Goal: Task Accomplishment & Management: Manage account settings

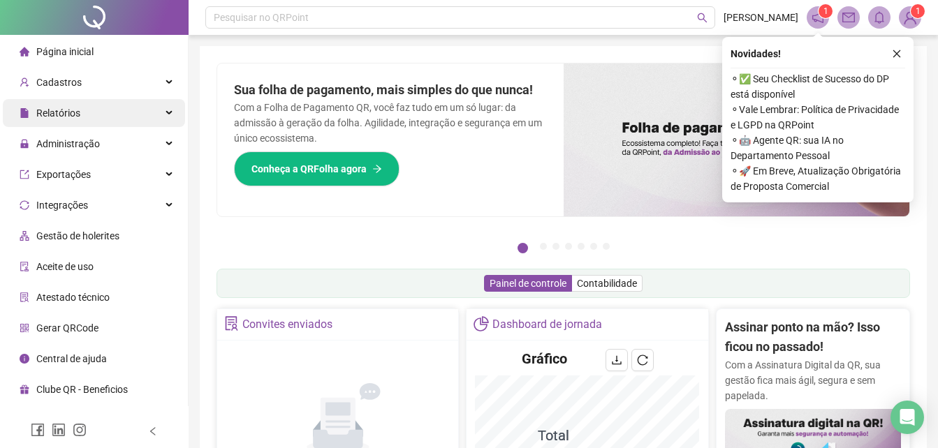
click at [67, 112] on span "Relatórios" at bounding box center [58, 113] width 44 height 11
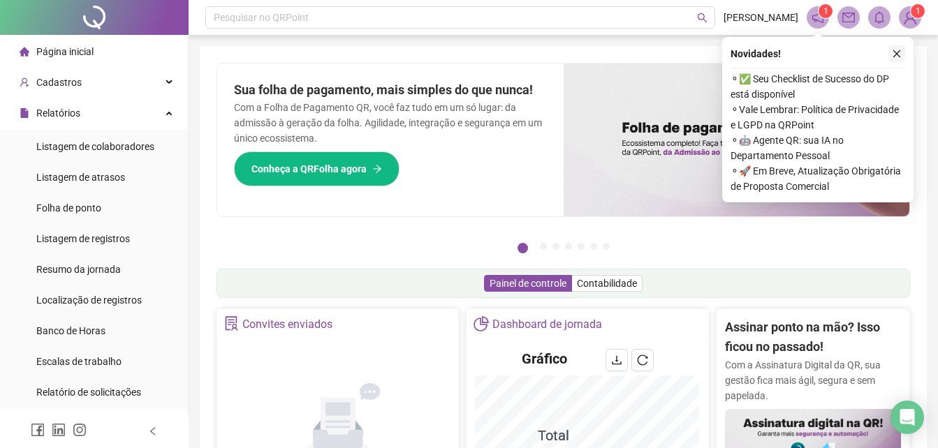
click at [895, 55] on icon "close" at bounding box center [897, 54] width 8 height 8
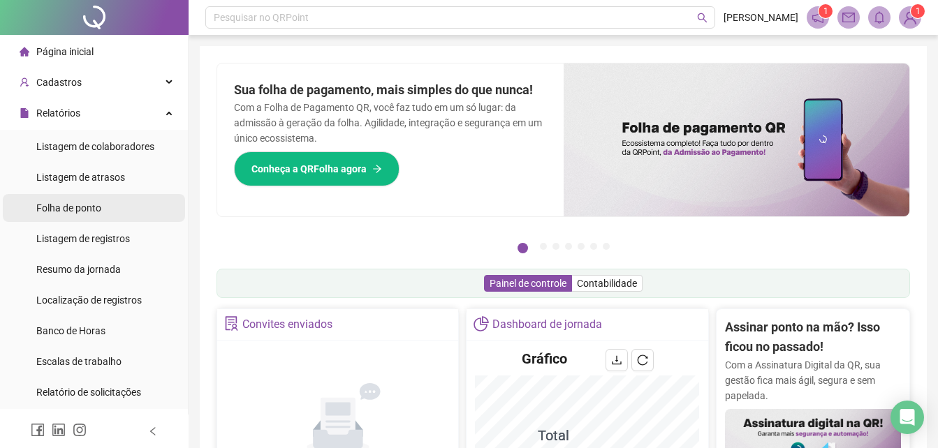
click at [47, 207] on span "Folha de ponto" at bounding box center [68, 207] width 65 height 11
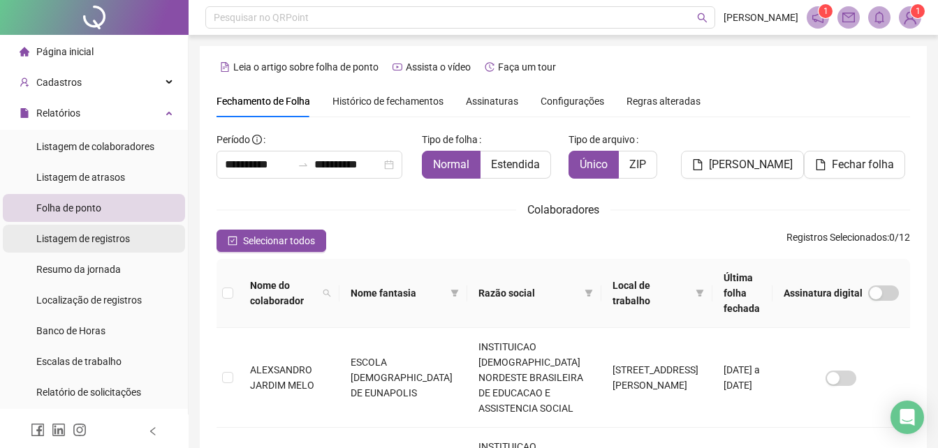
click at [105, 233] on span "Listagem de registros" at bounding box center [83, 238] width 94 height 11
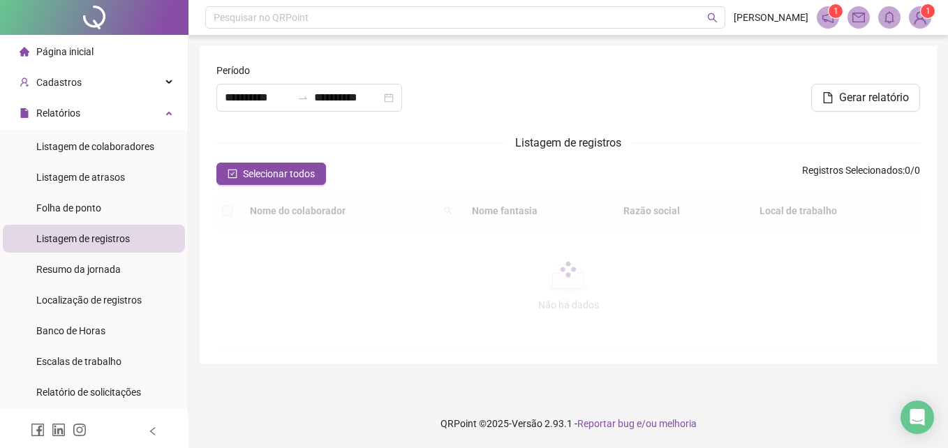
type input "**********"
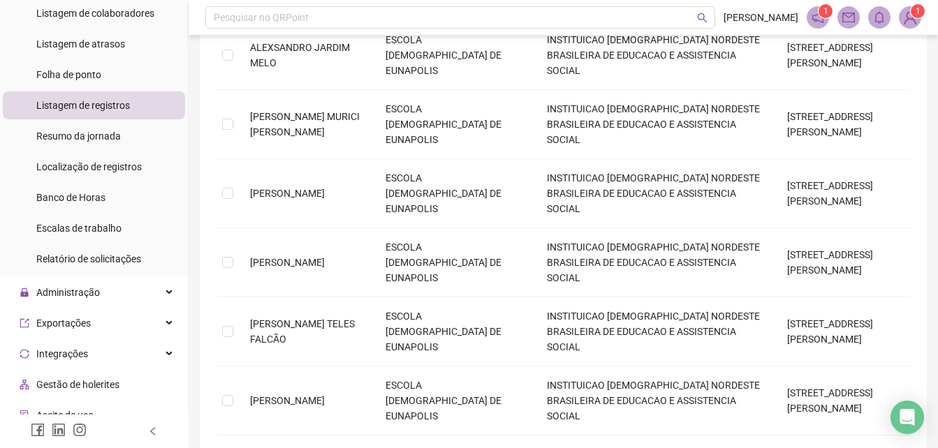
scroll to position [31, 0]
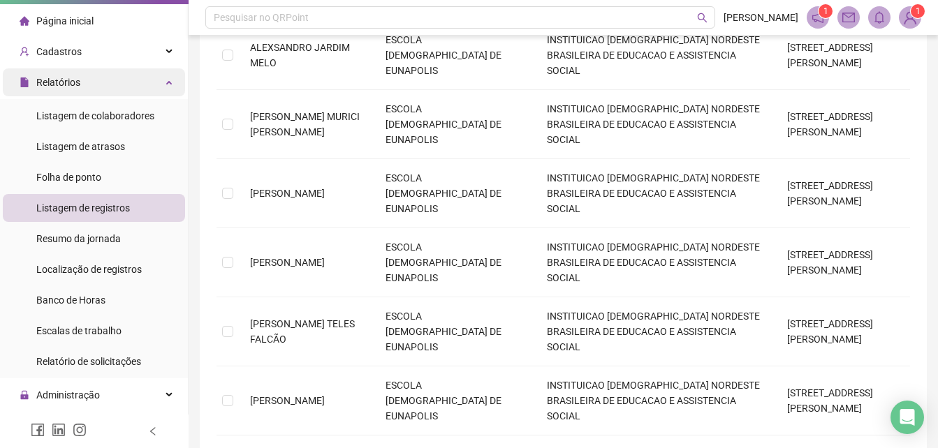
click at [148, 83] on div "Relatórios" at bounding box center [94, 82] width 182 height 28
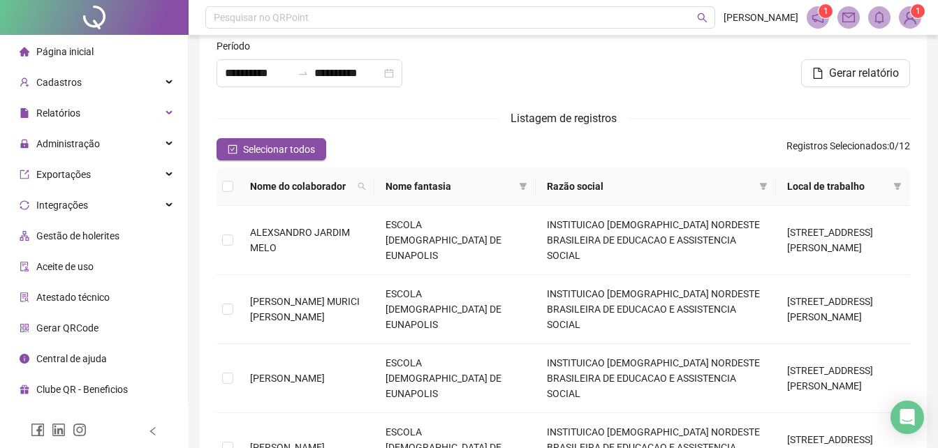
scroll to position [0, 0]
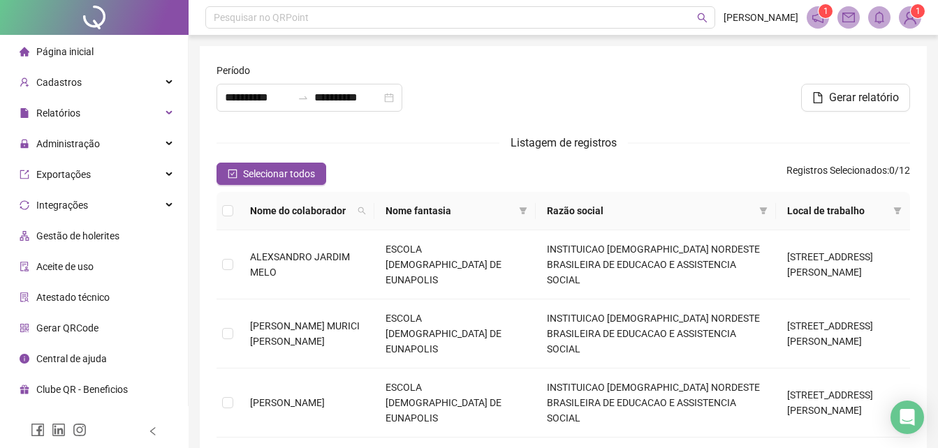
click at [54, 47] on span "Página inicial" at bounding box center [64, 51] width 57 height 11
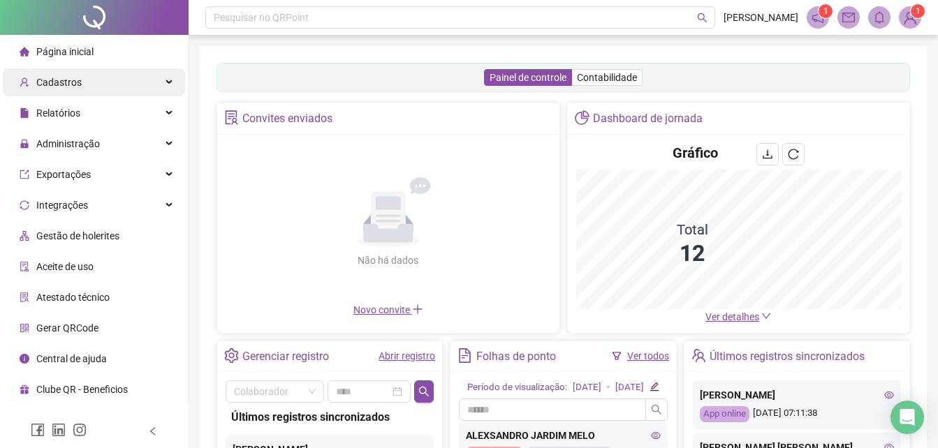
click at [66, 81] on span "Cadastros" at bounding box center [58, 82] width 45 height 11
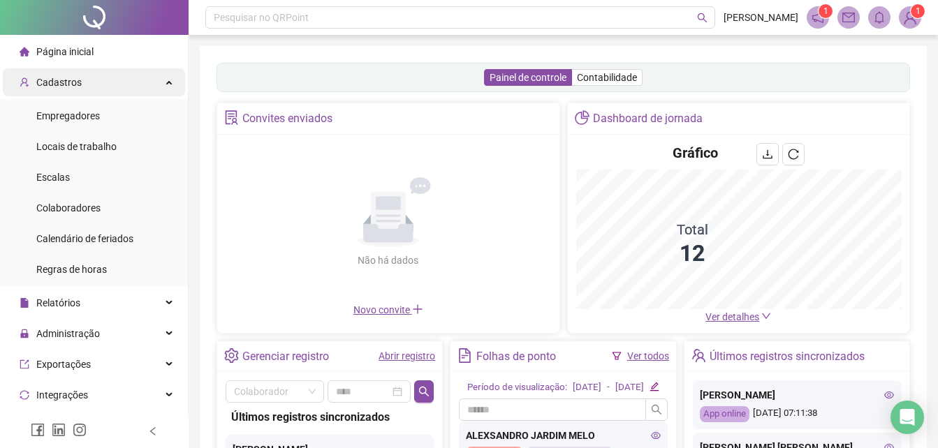
click at [67, 75] on span "Cadastros" at bounding box center [51, 82] width 62 height 28
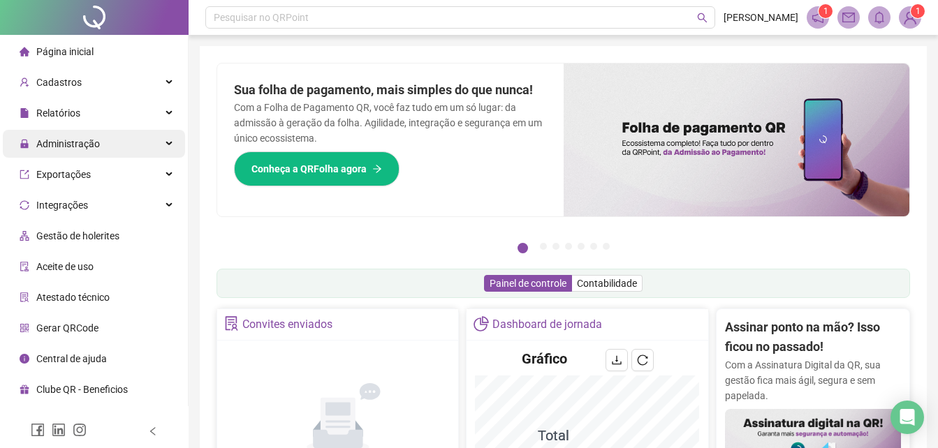
click at [69, 145] on span "Administração" at bounding box center [68, 143] width 64 height 11
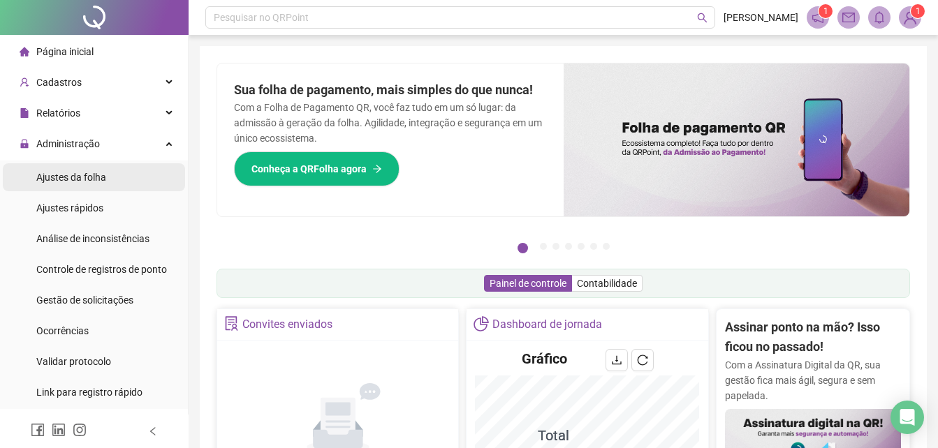
click at [81, 175] on span "Ajustes da folha" at bounding box center [71, 177] width 70 height 11
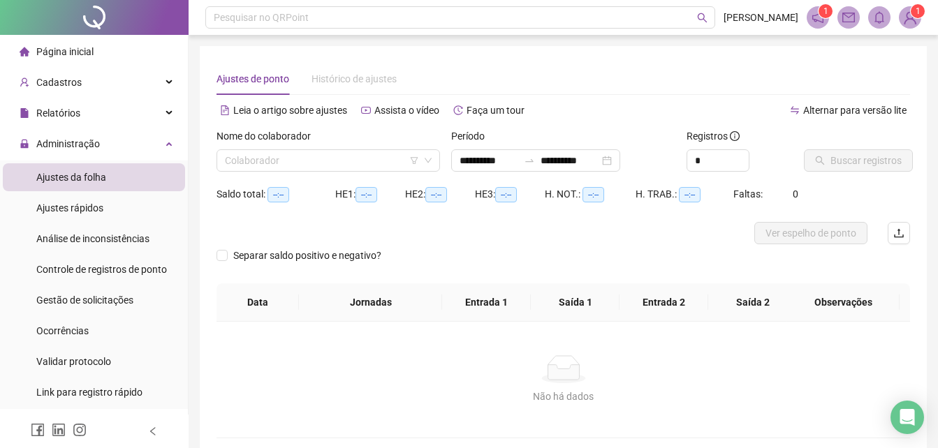
type input "**********"
click at [131, 272] on span "Controle de registros de ponto" at bounding box center [101, 269] width 131 height 11
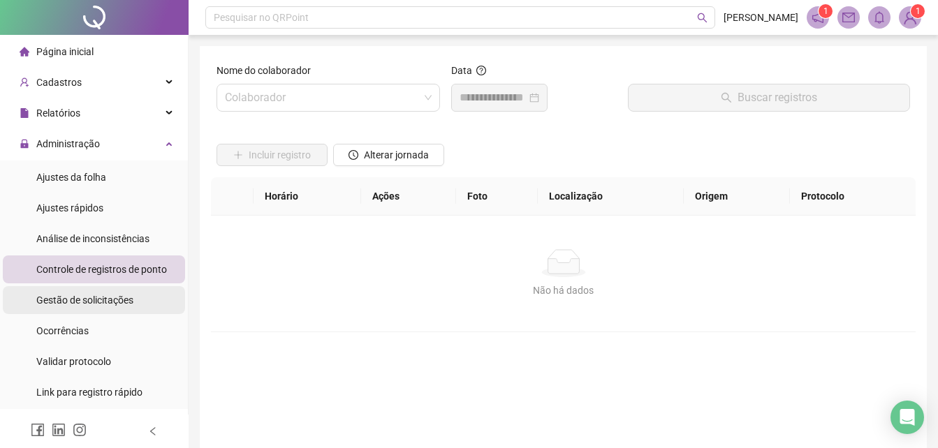
click at [100, 302] on span "Gestão de solicitações" at bounding box center [84, 300] width 97 height 11
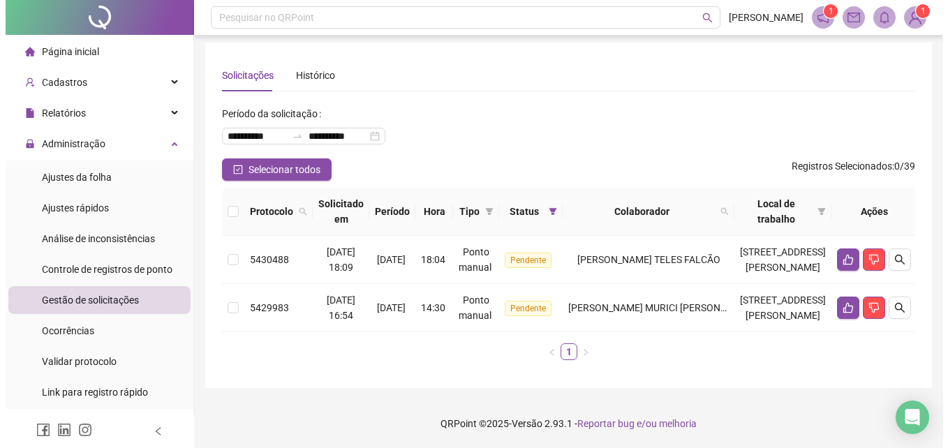
scroll to position [65, 0]
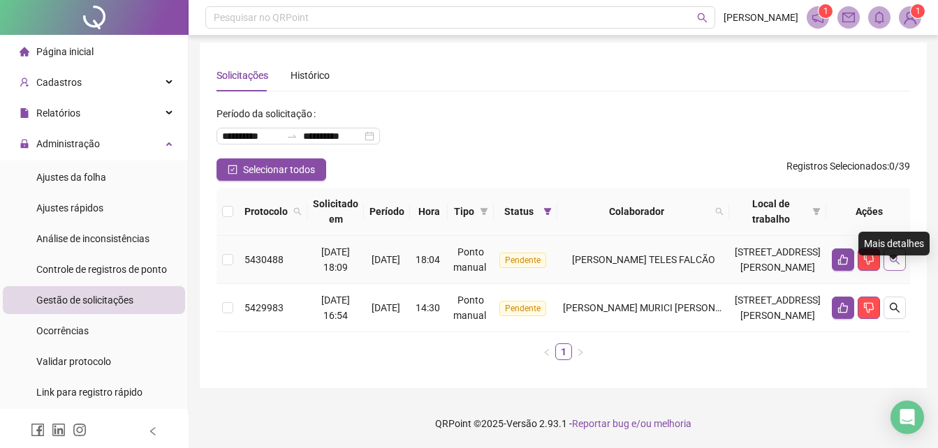
click at [902, 249] on button "button" at bounding box center [894, 260] width 22 height 22
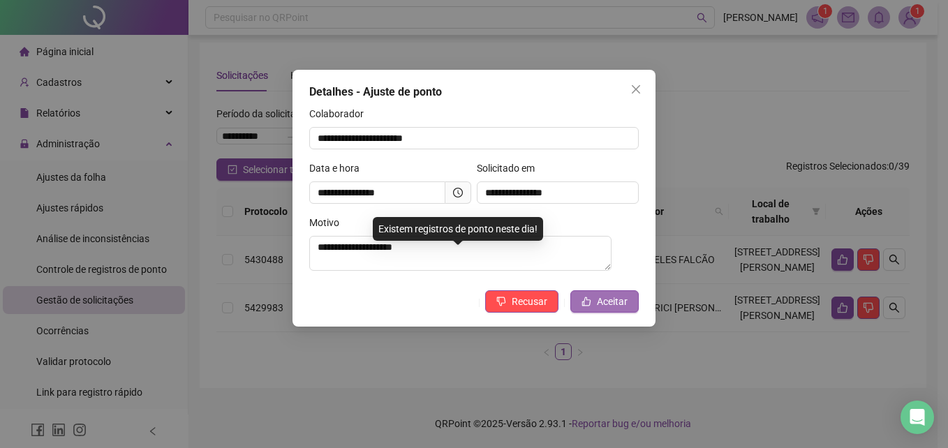
click at [591, 304] on icon "like" at bounding box center [586, 302] width 10 height 10
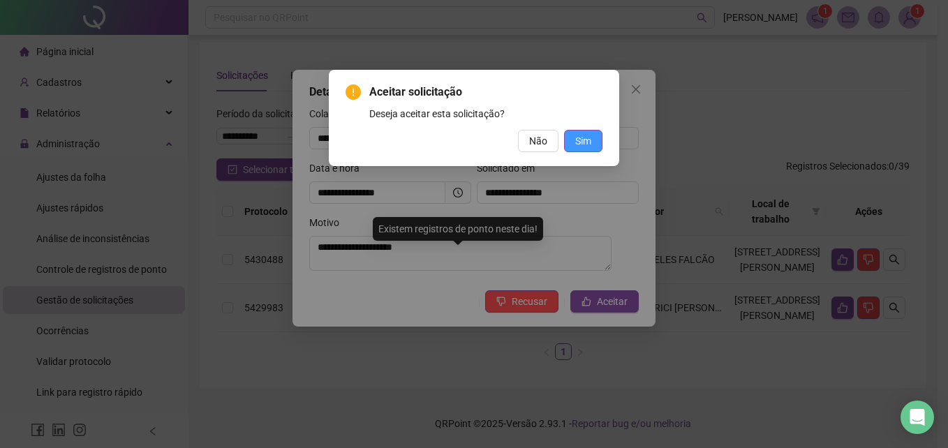
click at [589, 139] on span "Sim" at bounding box center [583, 140] width 16 height 15
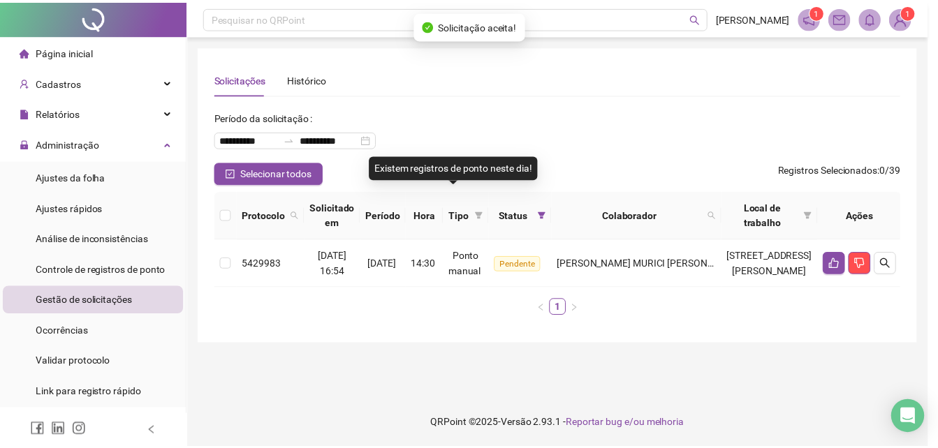
scroll to position [0, 0]
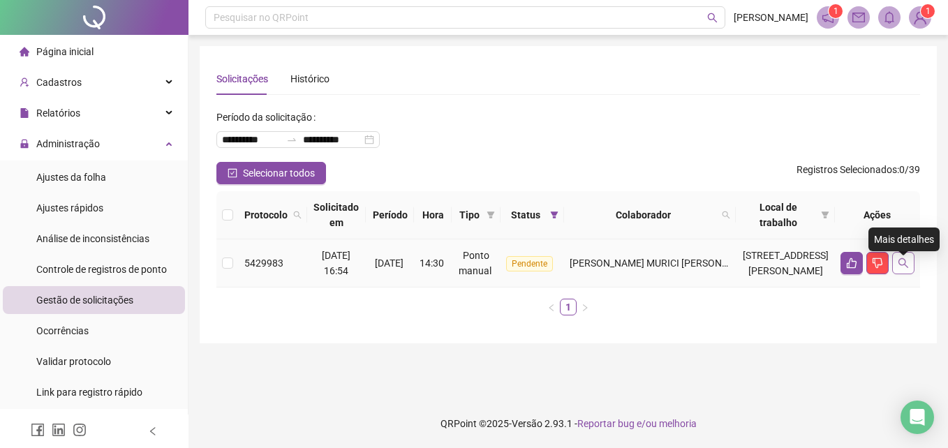
click at [901, 269] on icon "search" at bounding box center [903, 263] width 11 height 11
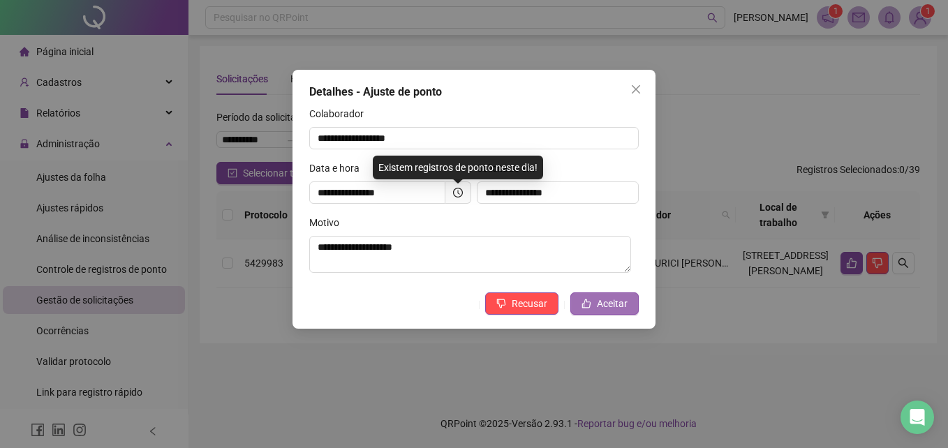
click at [616, 311] on span "Aceitar" at bounding box center [612, 303] width 31 height 15
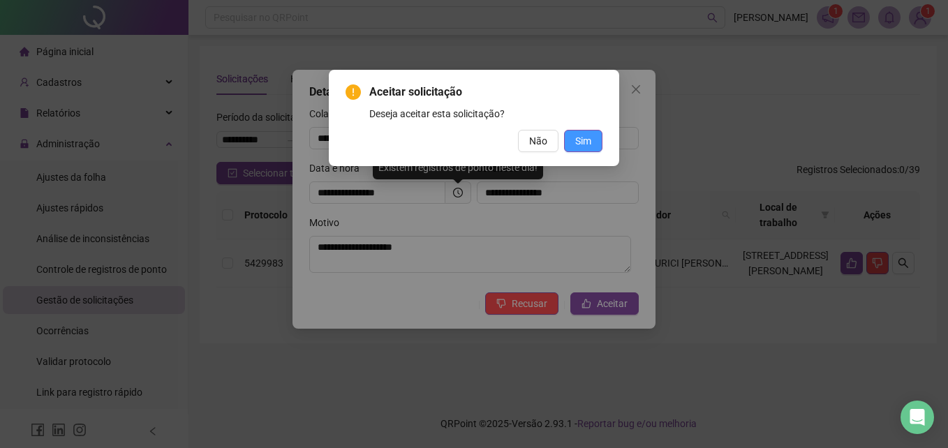
click at [599, 144] on button "Sim" at bounding box center [583, 141] width 38 height 22
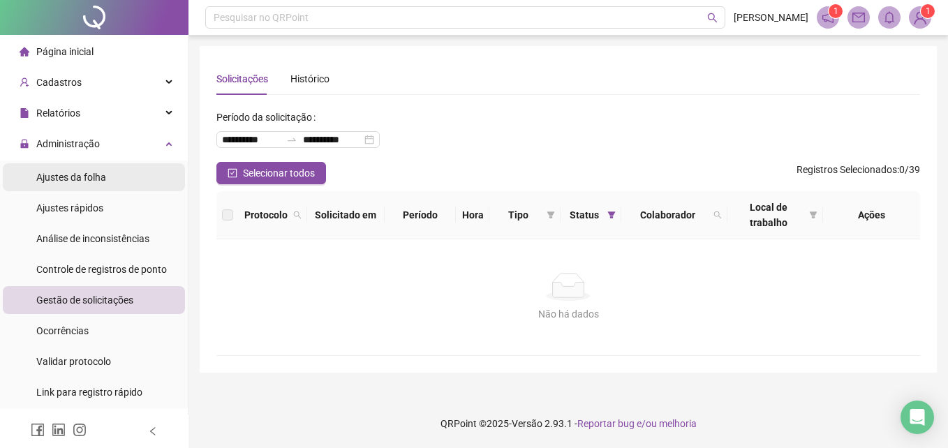
click at [69, 179] on span "Ajustes da folha" at bounding box center [71, 177] width 70 height 11
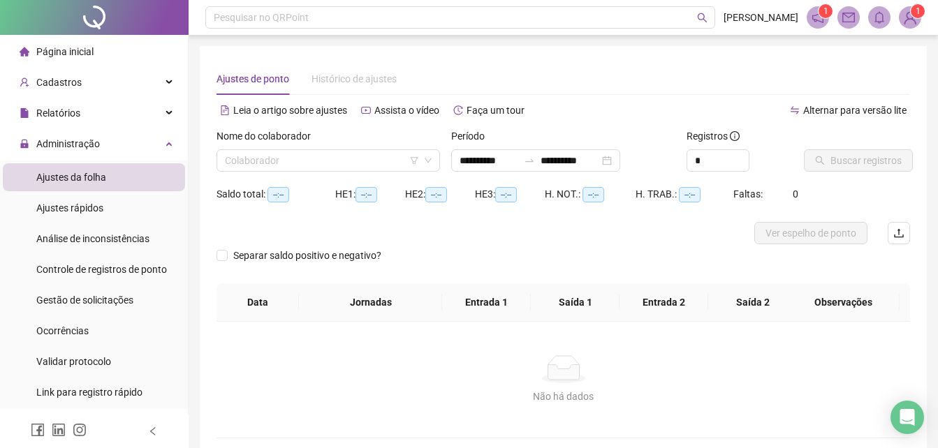
type input "**********"
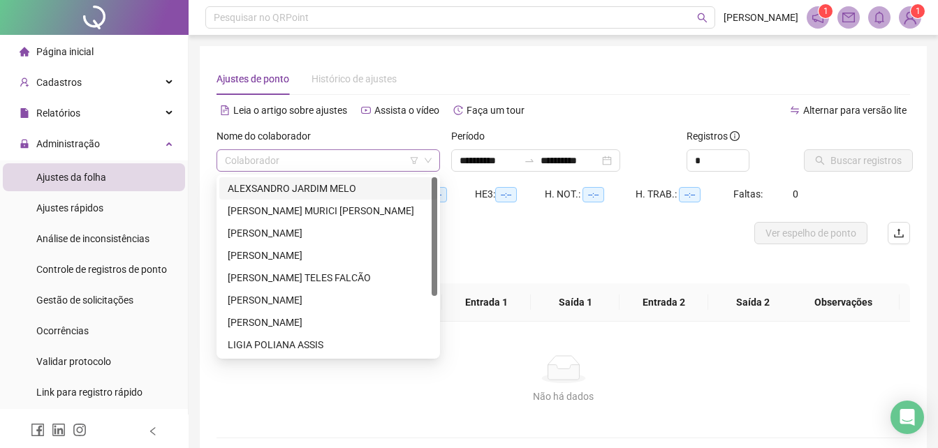
click at [428, 154] on span at bounding box center [328, 160] width 207 height 21
click at [281, 207] on div "[PERSON_NAME] MURICI [PERSON_NAME]" at bounding box center [328, 210] width 201 height 15
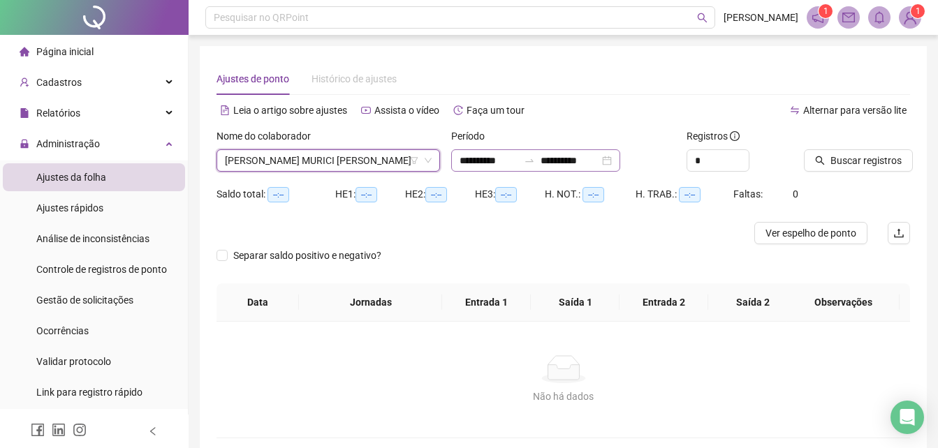
click at [620, 156] on div "**********" at bounding box center [535, 160] width 169 height 22
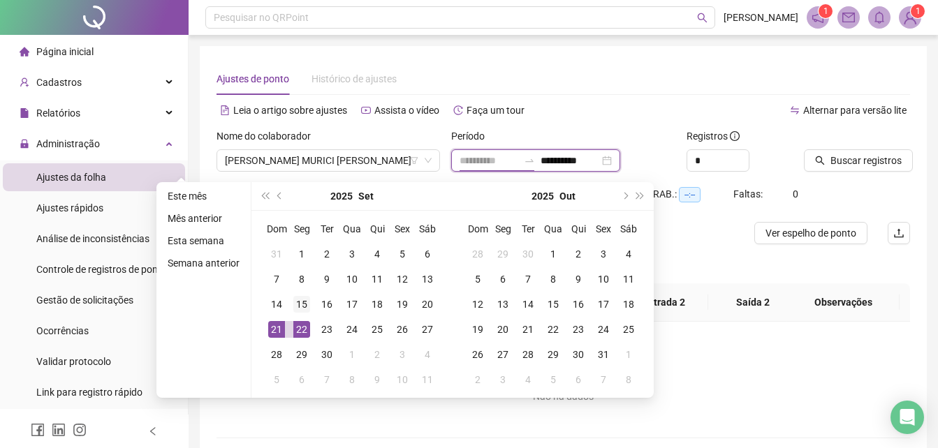
type input "**********"
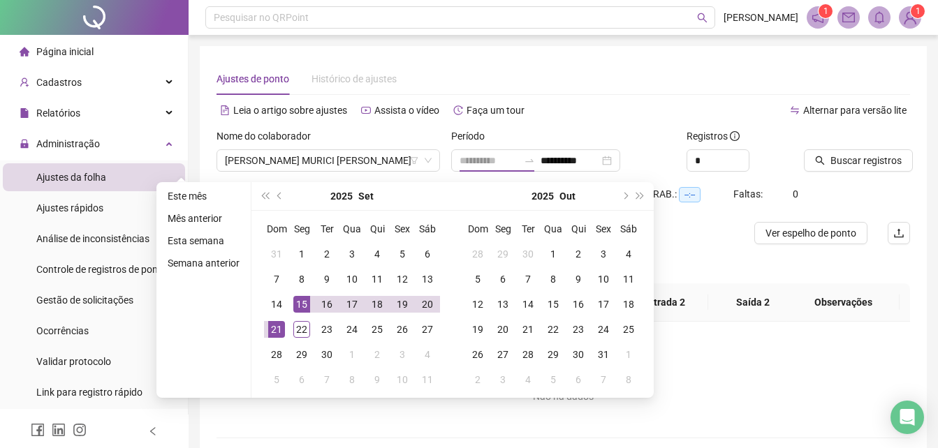
click at [296, 306] on div "15" at bounding box center [301, 304] width 17 height 17
type input "**********"
click at [406, 301] on div "19" at bounding box center [402, 304] width 17 height 17
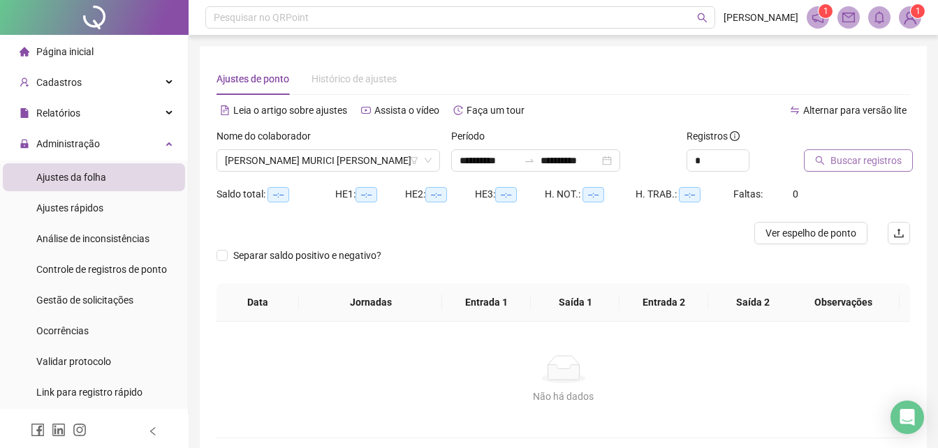
click at [870, 161] on span "Buscar registros" at bounding box center [865, 160] width 71 height 15
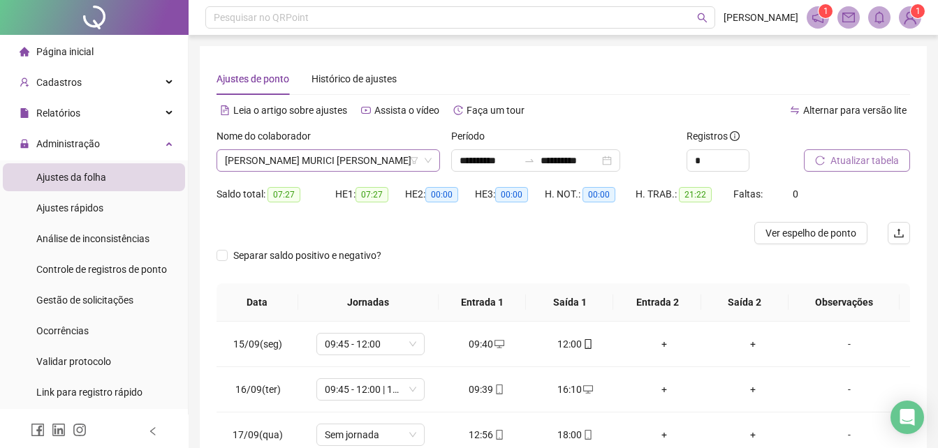
click at [430, 163] on icon "down" at bounding box center [428, 160] width 8 height 8
click at [376, 161] on span "[PERSON_NAME] MURICI [PERSON_NAME]" at bounding box center [328, 160] width 207 height 21
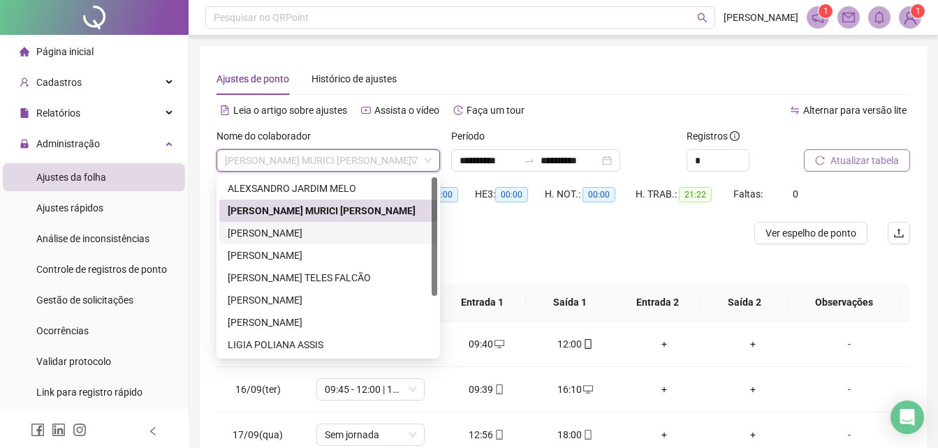
click at [293, 236] on div "[PERSON_NAME]" at bounding box center [328, 232] width 201 height 15
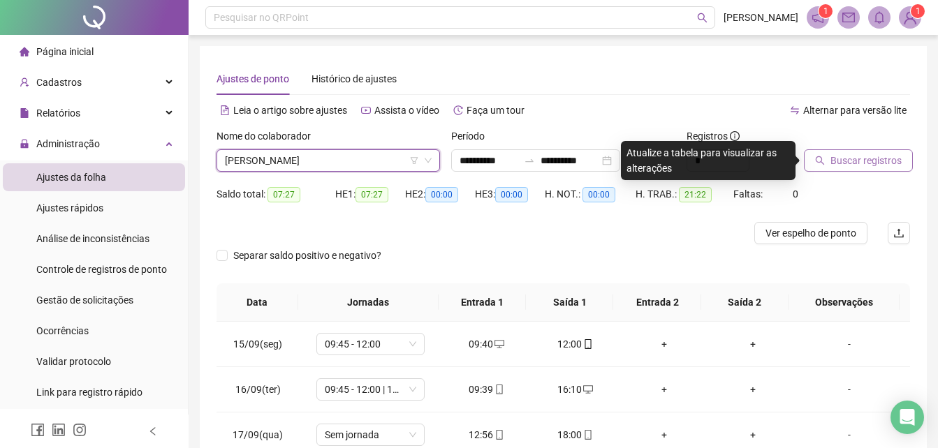
click at [836, 161] on span "Buscar registros" at bounding box center [865, 160] width 71 height 15
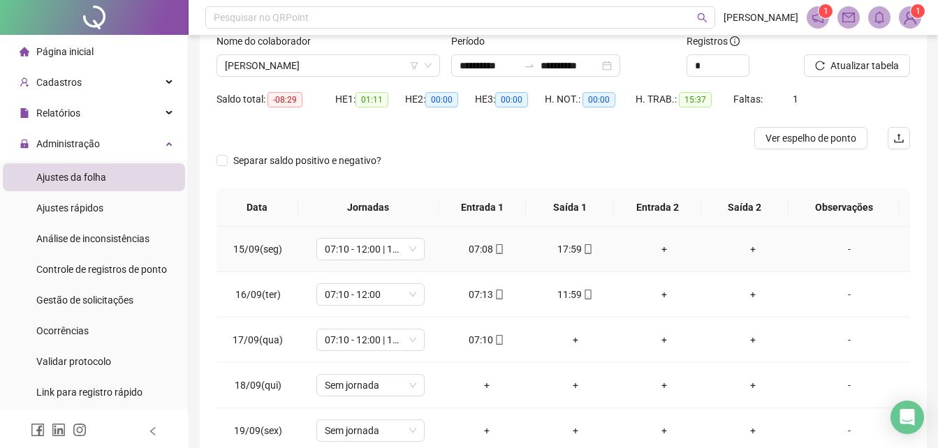
scroll to position [70, 0]
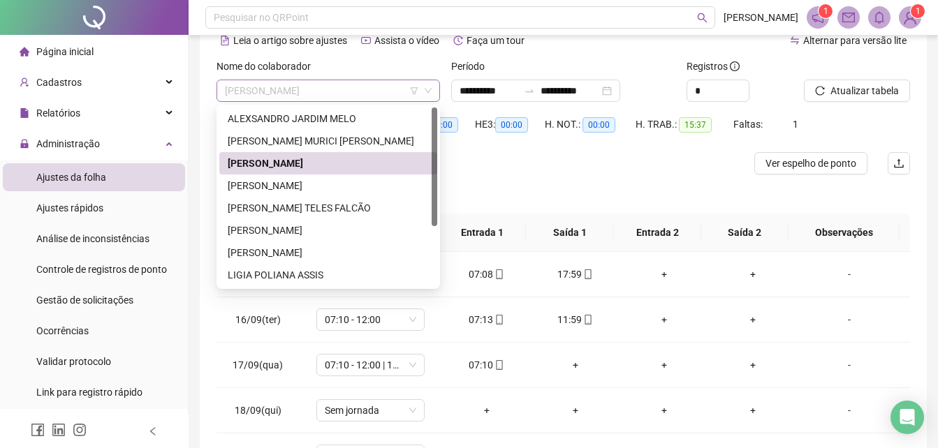
click at [431, 96] on div "[PERSON_NAME]" at bounding box center [327, 91] width 223 height 22
click at [270, 188] on div "[PERSON_NAME]" at bounding box center [328, 185] width 201 height 15
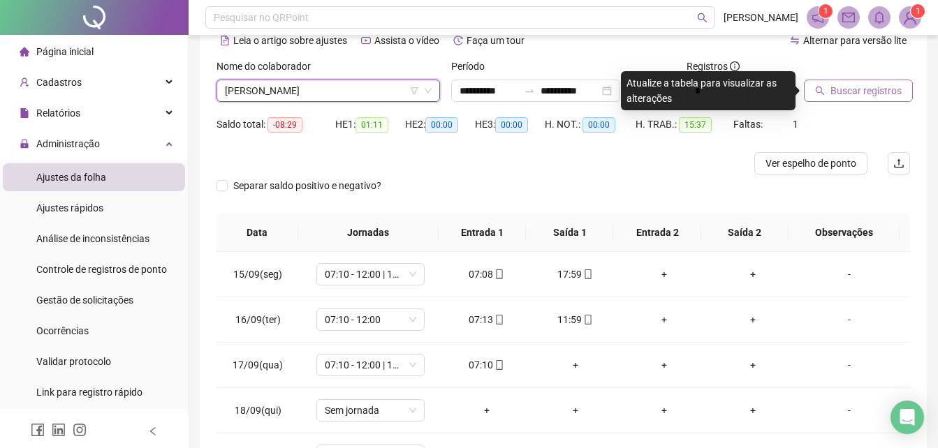
click at [882, 89] on span "Buscar registros" at bounding box center [865, 90] width 71 height 15
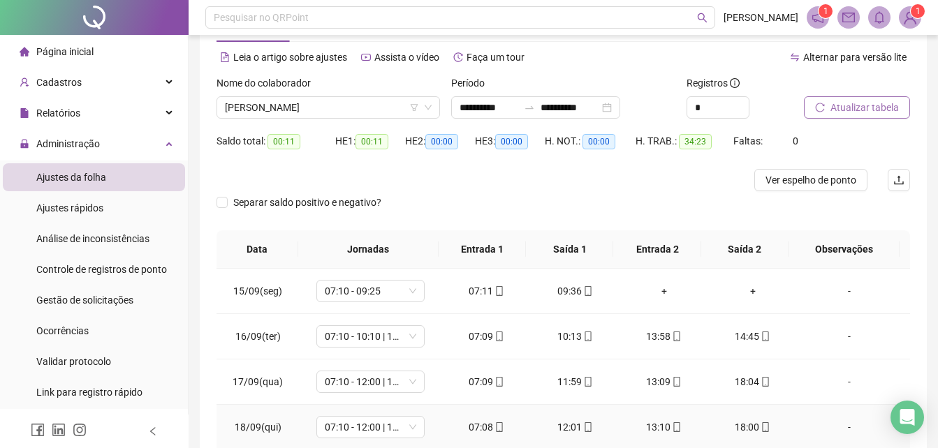
scroll to position [38, 0]
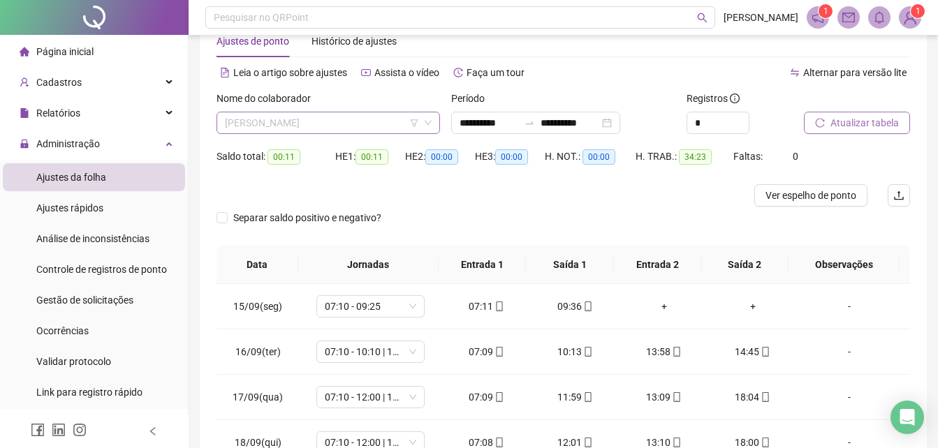
click at [352, 119] on span "[PERSON_NAME]" at bounding box center [328, 122] width 207 height 21
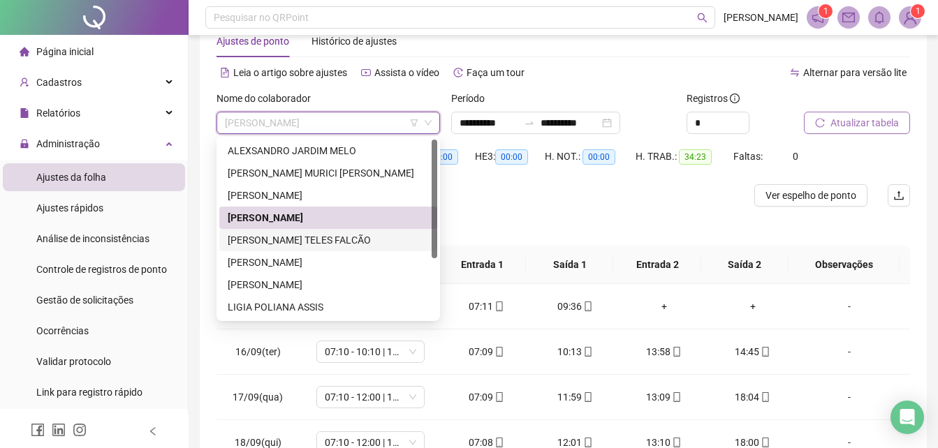
click at [271, 237] on div "[PERSON_NAME] TELES FALCÃO" at bounding box center [328, 239] width 201 height 15
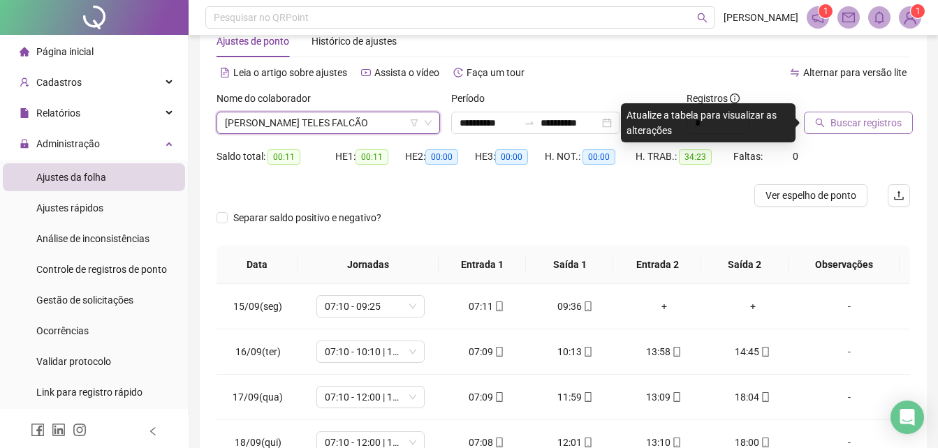
click at [861, 122] on span "Buscar registros" at bounding box center [865, 122] width 71 height 15
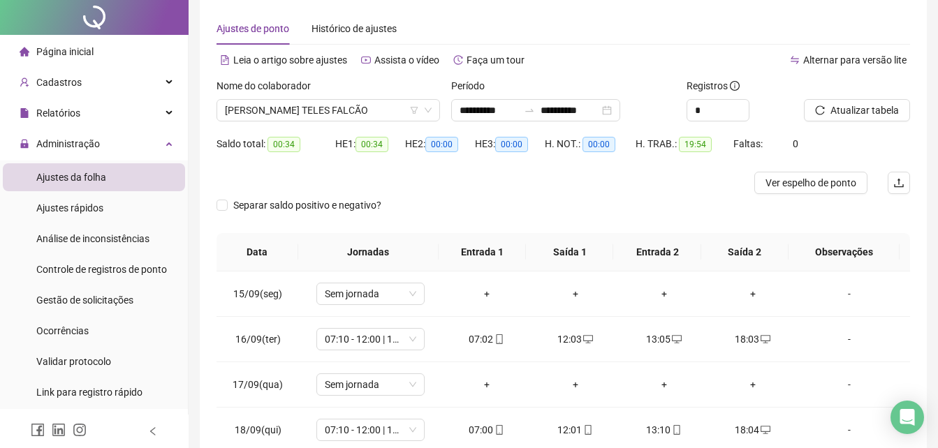
scroll to position [0, 0]
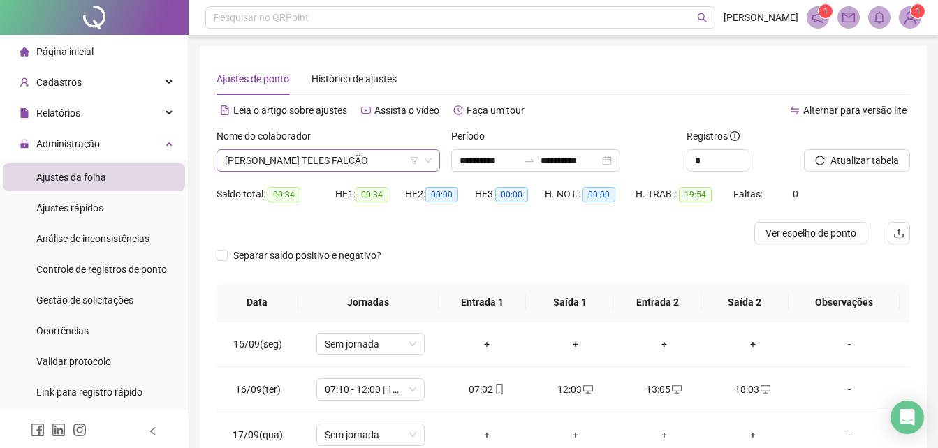
click at [386, 160] on span "[PERSON_NAME] TELES FALCÃO" at bounding box center [328, 160] width 207 height 21
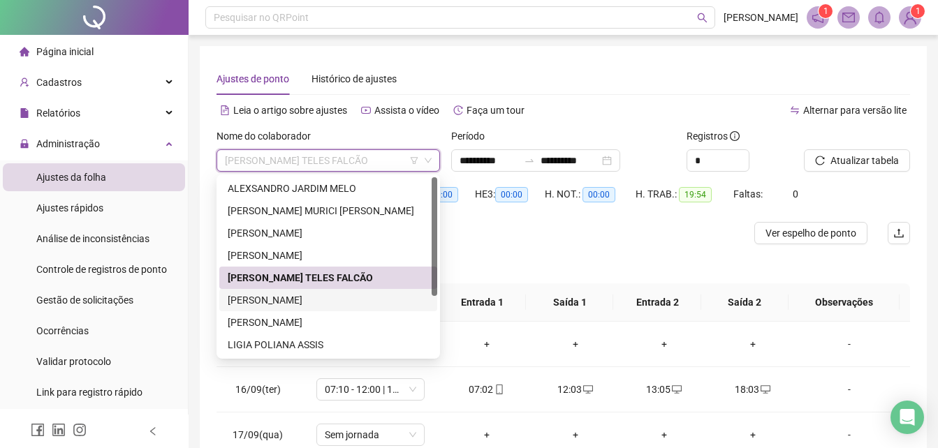
click at [278, 296] on div "[PERSON_NAME]" at bounding box center [328, 299] width 201 height 15
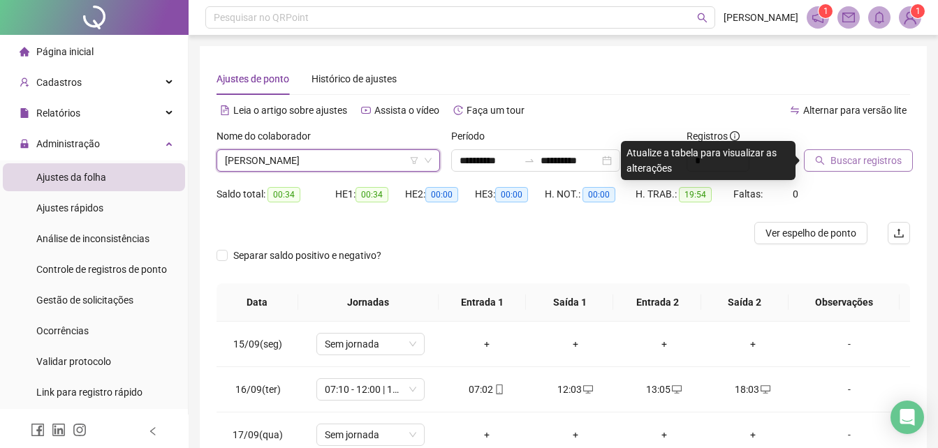
click at [864, 164] on span "Buscar registros" at bounding box center [865, 160] width 71 height 15
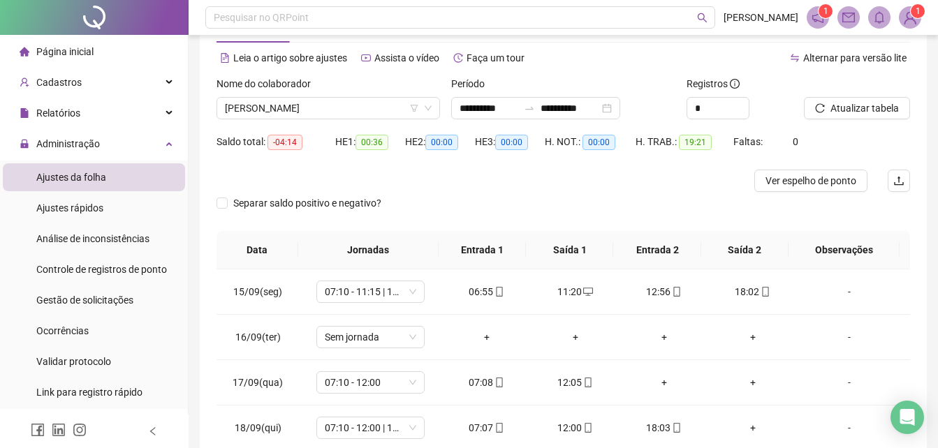
scroll to position [38, 0]
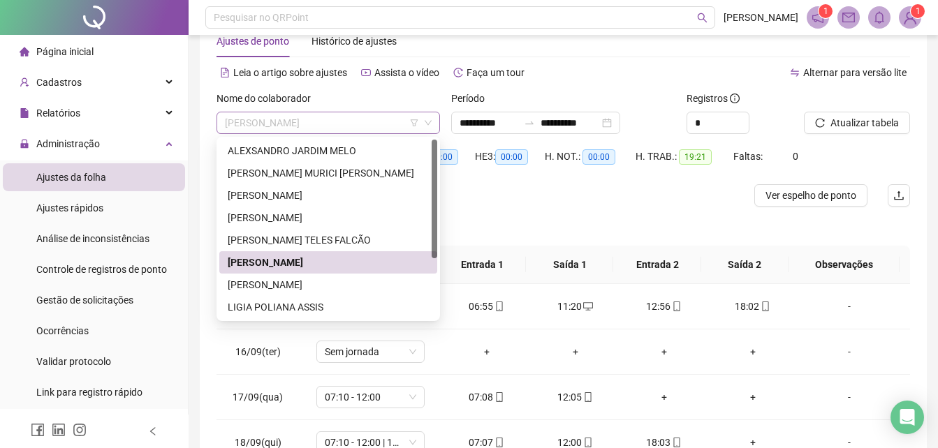
click at [380, 117] on span "[PERSON_NAME]" at bounding box center [328, 122] width 207 height 21
click at [239, 279] on div "[PERSON_NAME]" at bounding box center [328, 284] width 201 height 15
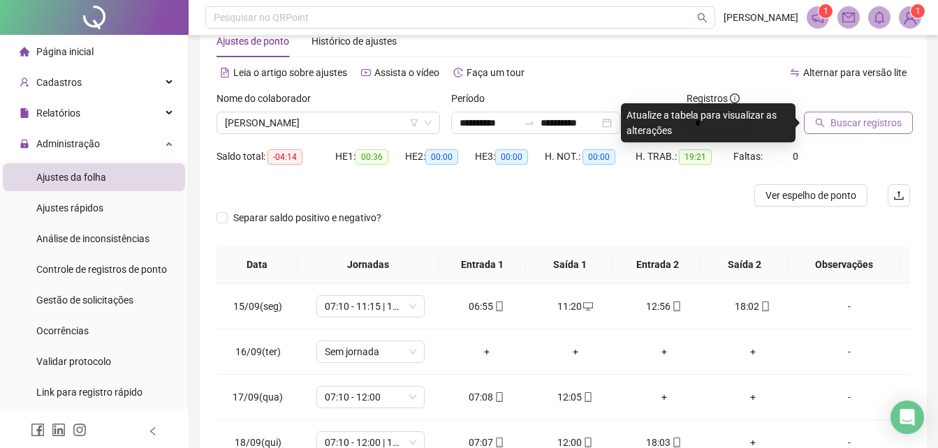
click at [870, 117] on span "Buscar registros" at bounding box center [865, 122] width 71 height 15
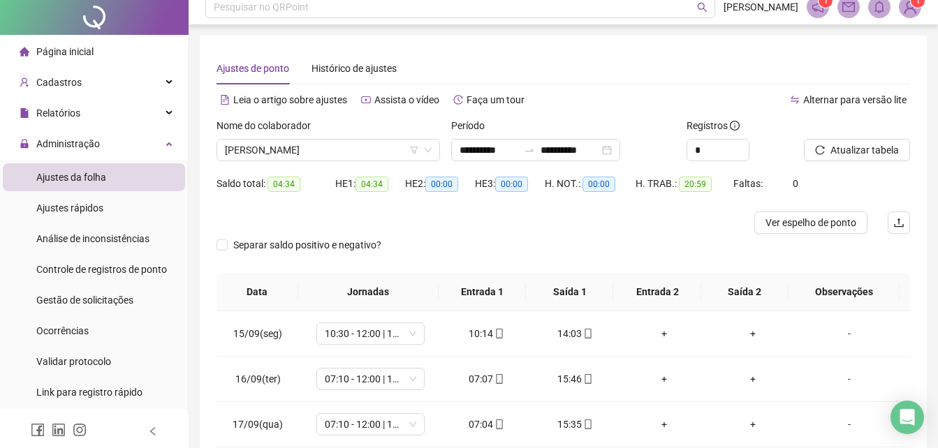
scroll to position [0, 0]
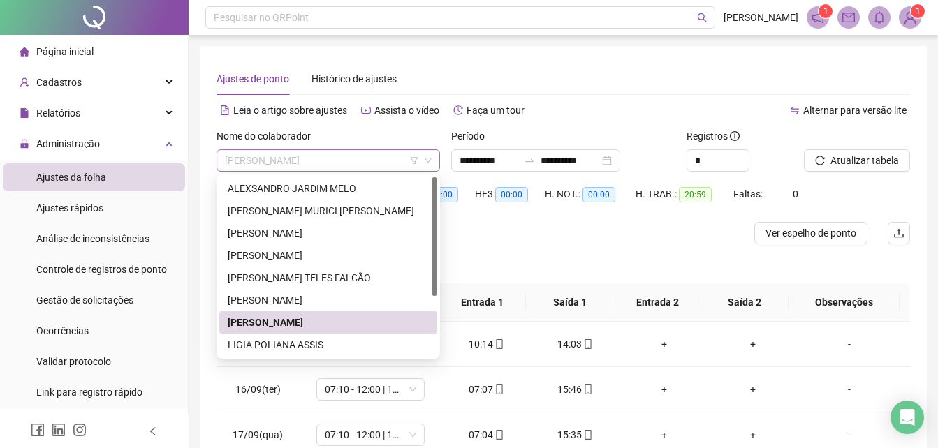
click at [367, 161] on span "[PERSON_NAME]" at bounding box center [328, 160] width 207 height 21
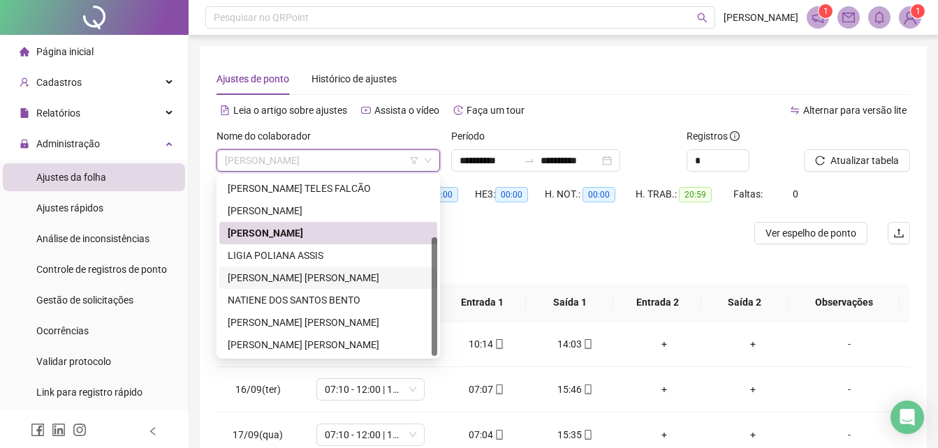
click at [282, 273] on div "[PERSON_NAME] [PERSON_NAME]" at bounding box center [328, 277] width 201 height 15
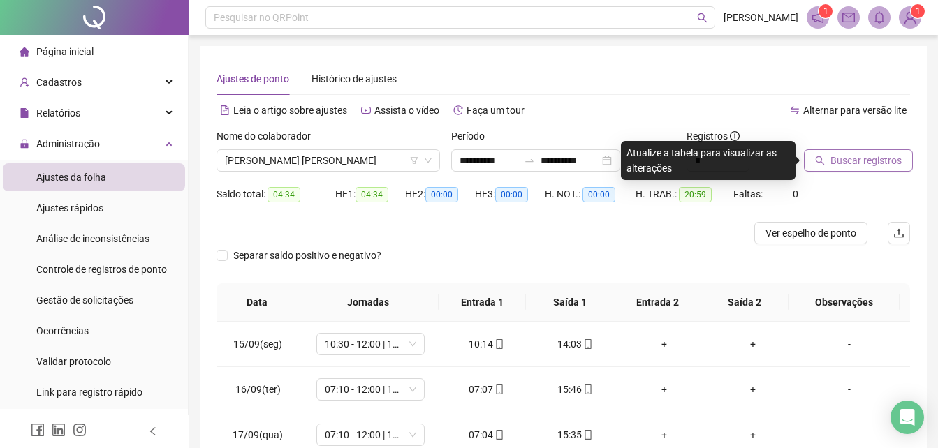
click at [873, 158] on span "Buscar registros" at bounding box center [865, 160] width 71 height 15
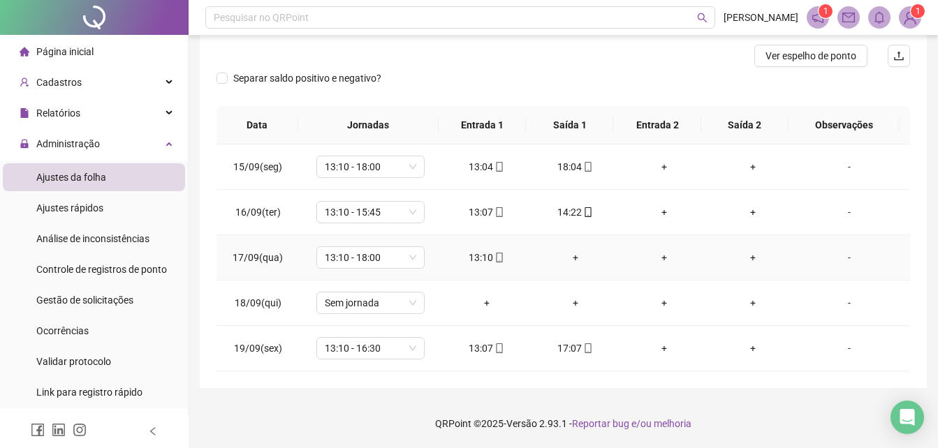
scroll to position [38, 0]
